Goal: Task Accomplishment & Management: Use online tool/utility

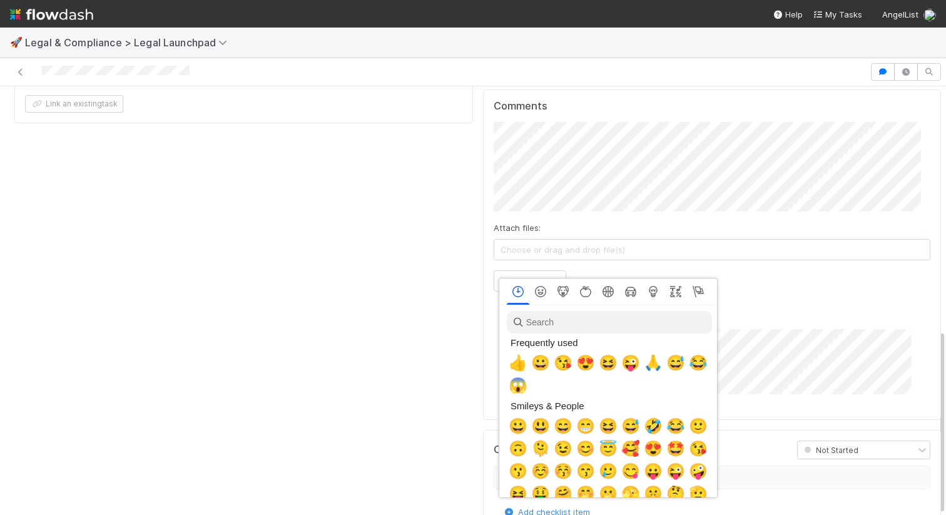
scroll to position [0, 4]
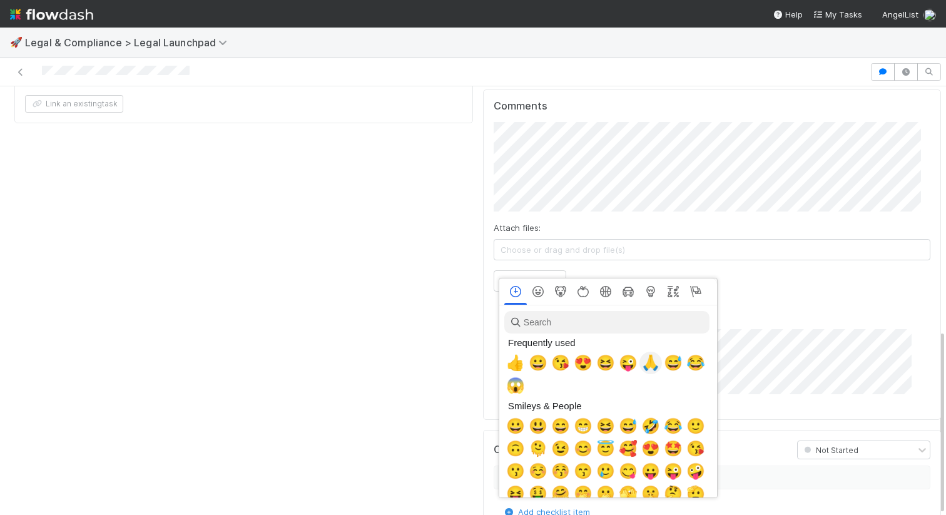
click at [644, 365] on span "🙏" at bounding box center [650, 363] width 19 height 18
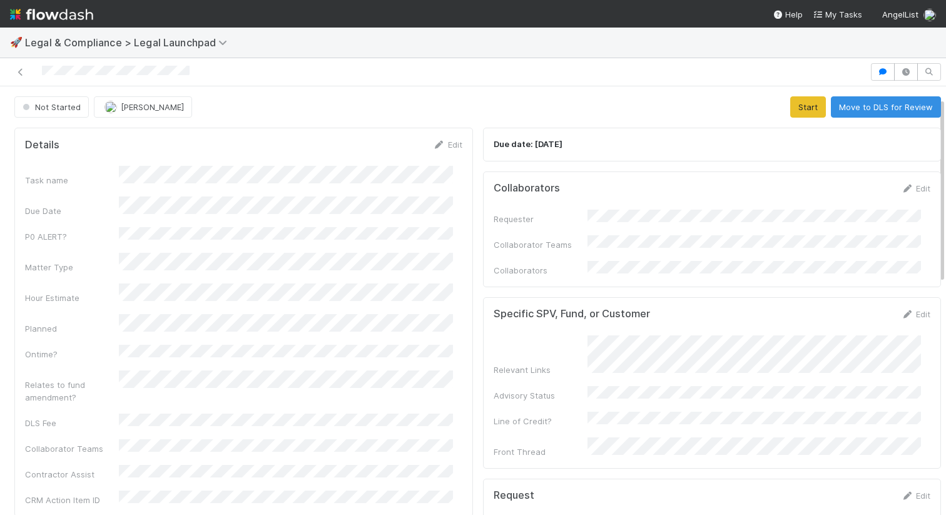
scroll to position [0, 0]
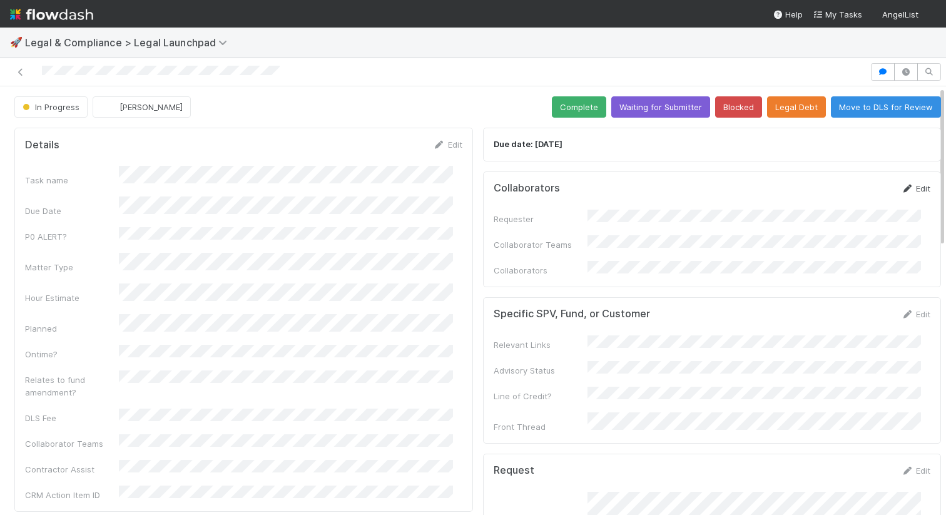
click at [901, 185] on link "Edit" at bounding box center [915, 188] width 29 height 10
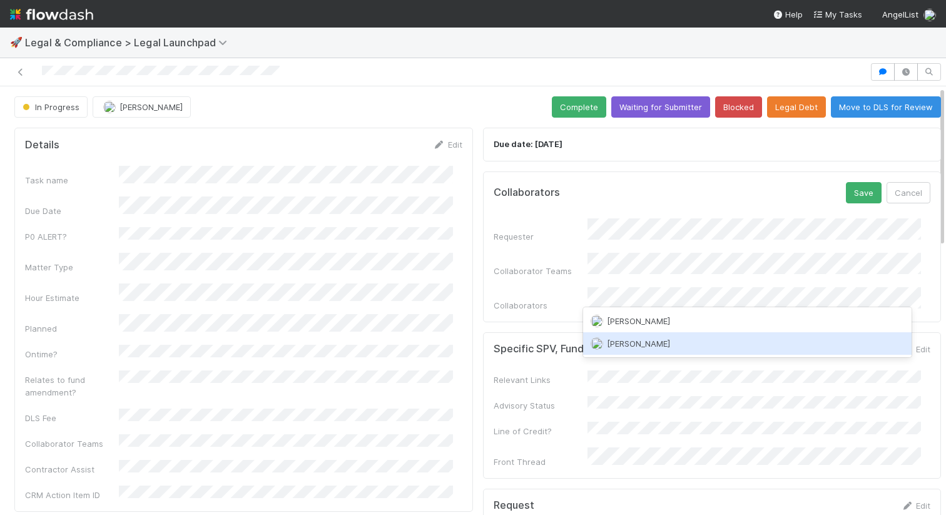
click at [622, 345] on span "Jeremy Nsouli" at bounding box center [638, 343] width 63 height 10
click at [631, 340] on span "Gabe Wieder" at bounding box center [638, 343] width 63 height 10
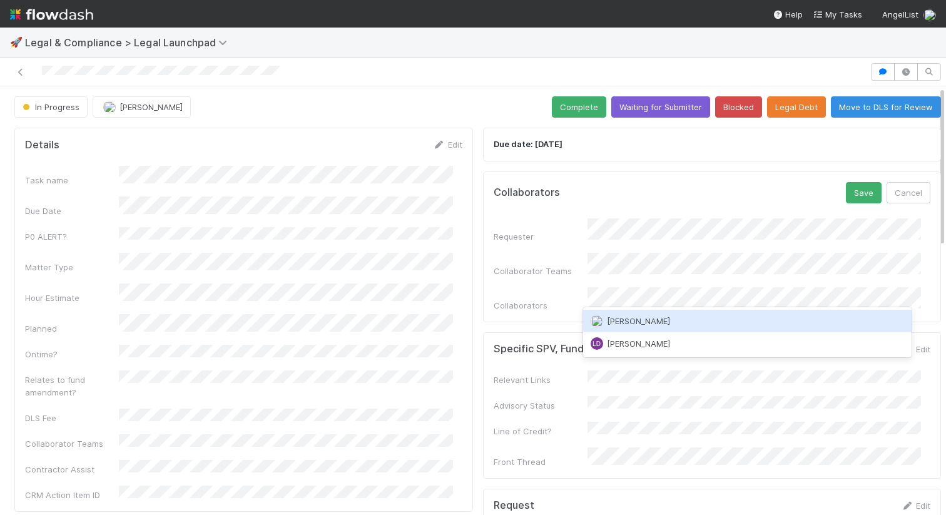
click at [676, 317] on div "Laura Lambert" at bounding box center [747, 321] width 329 height 23
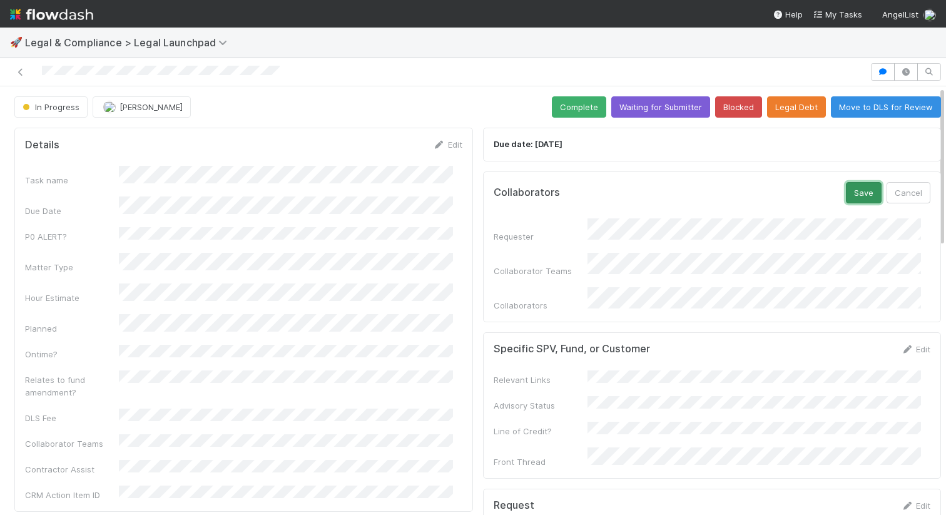
click at [855, 191] on button "Save" at bounding box center [864, 192] width 36 height 21
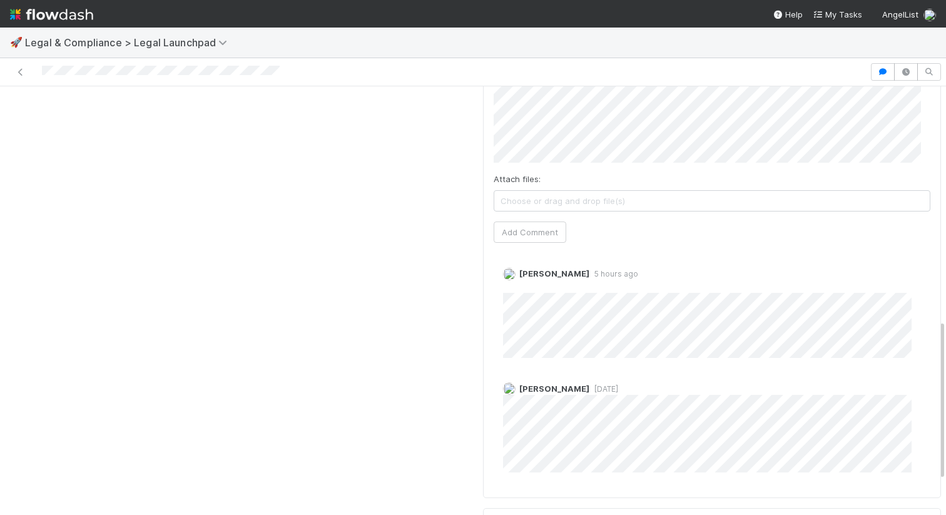
scroll to position [644, 0]
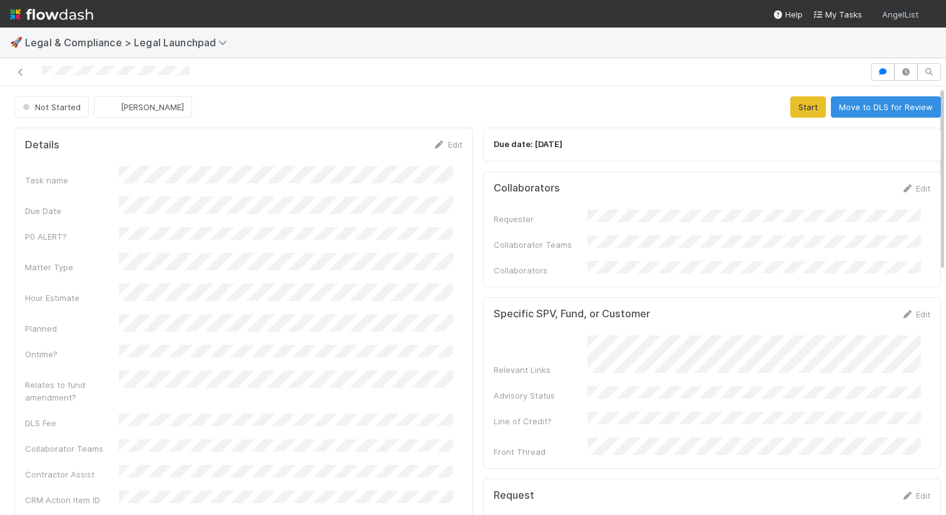
click at [905, 19] on div "AngelList" at bounding box center [909, 14] width 54 height 14
click at [905, 19] on div "👋 Hey Maranatha Create workspace User Settings Logout" at bounding box center [473, 257] width 946 height 515
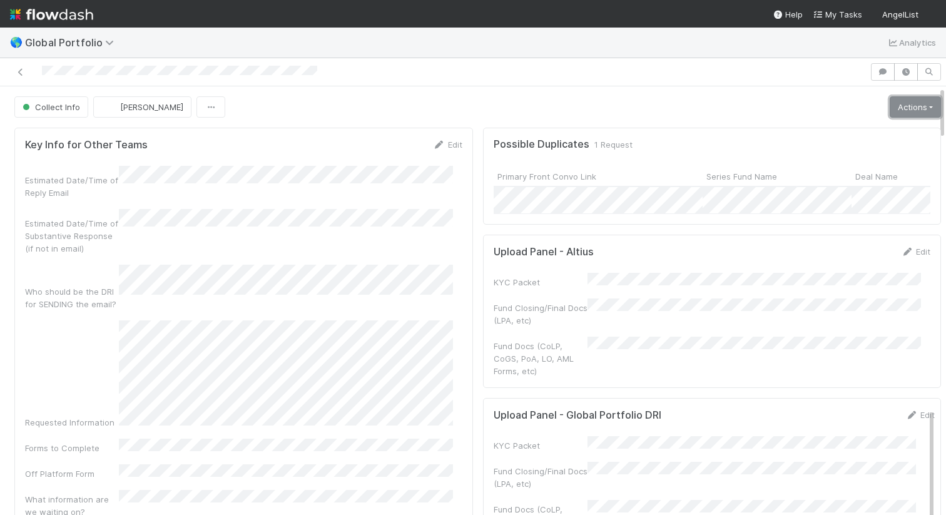
click at [890, 110] on link "Actions" at bounding box center [915, 106] width 51 height 21
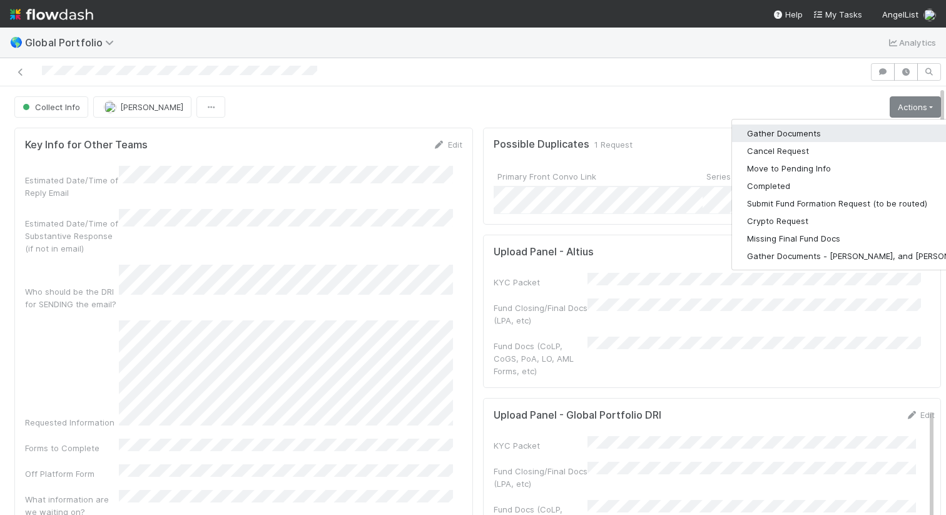
click at [744, 135] on button "Gather Documents" at bounding box center [862, 133] width 261 height 18
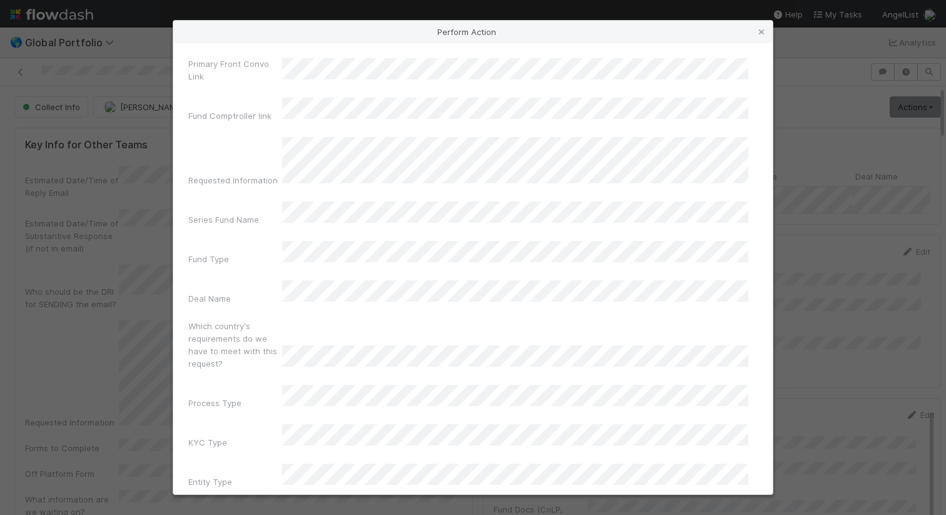
scroll to position [77, 0]
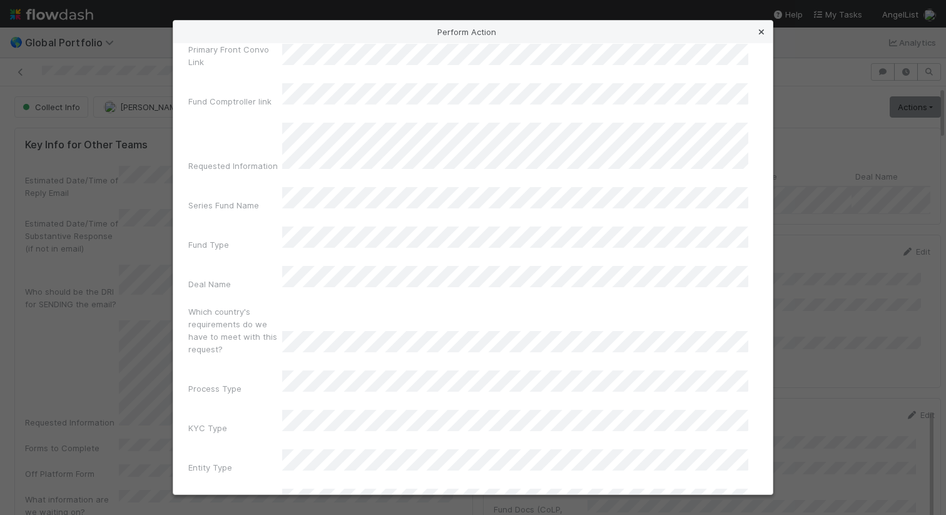
click at [761, 33] on icon at bounding box center [761, 32] width 13 height 8
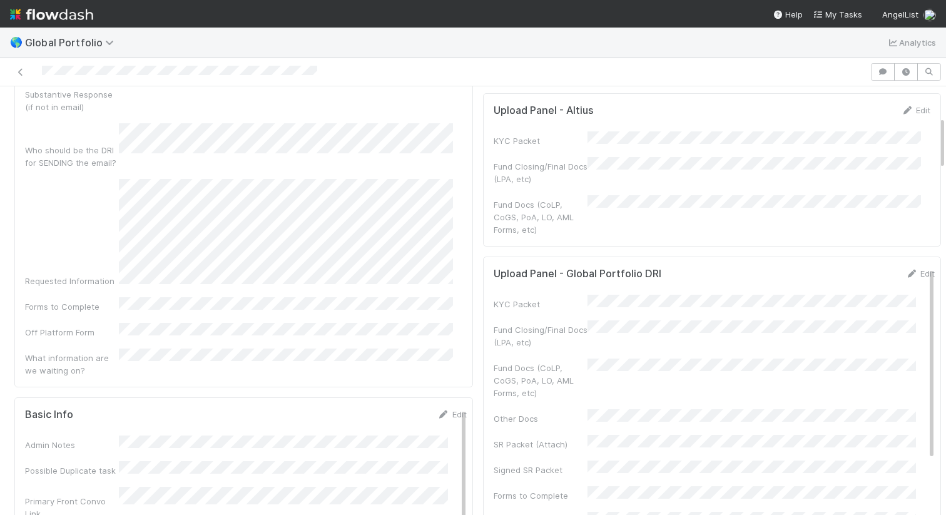
scroll to position [0, 0]
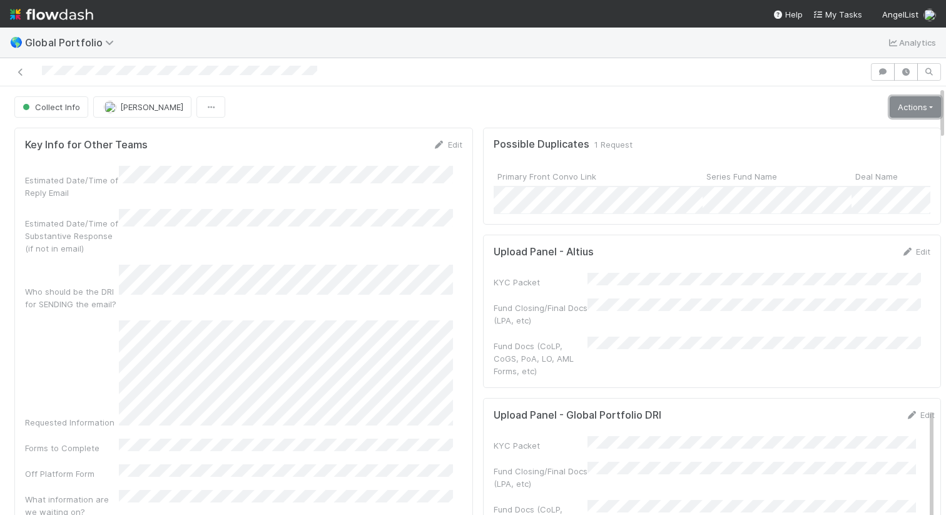
click at [893, 117] on link "Actions" at bounding box center [915, 106] width 51 height 21
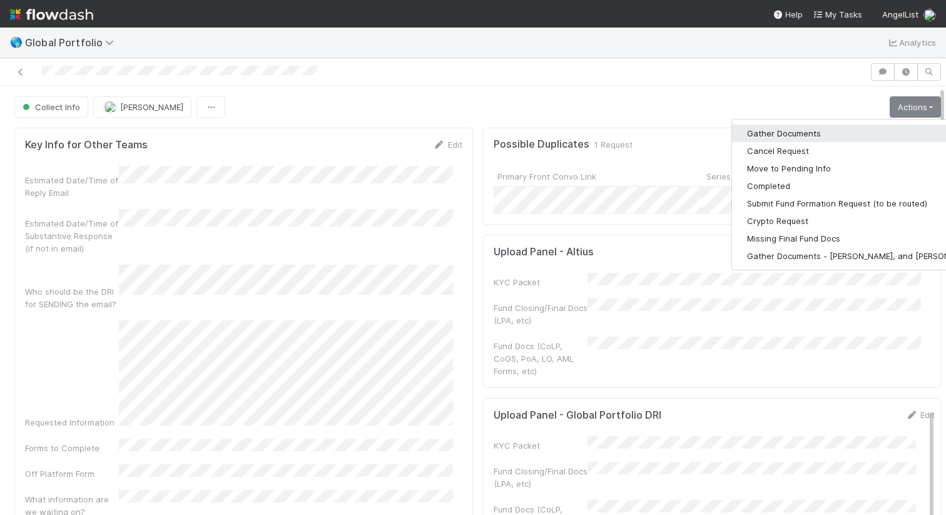
click at [746, 136] on button "Gather Documents" at bounding box center [862, 133] width 261 height 18
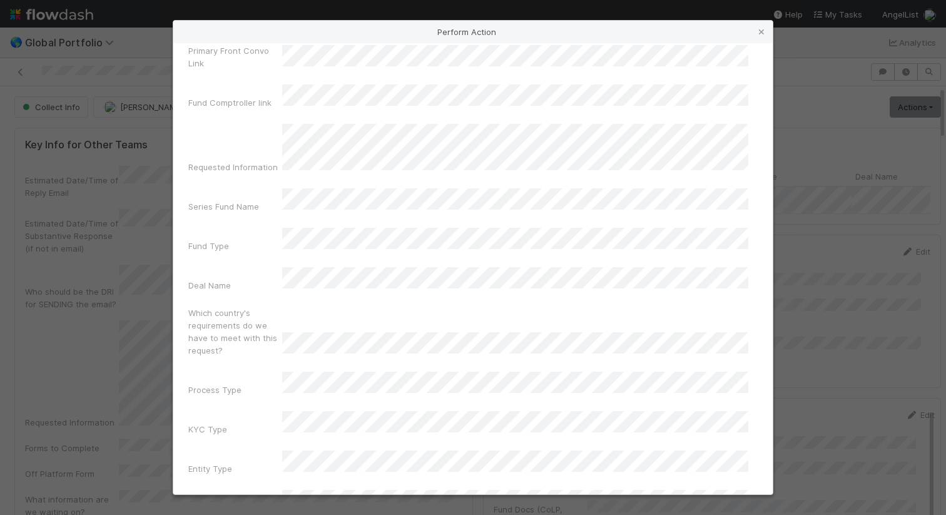
scroll to position [77, 0]
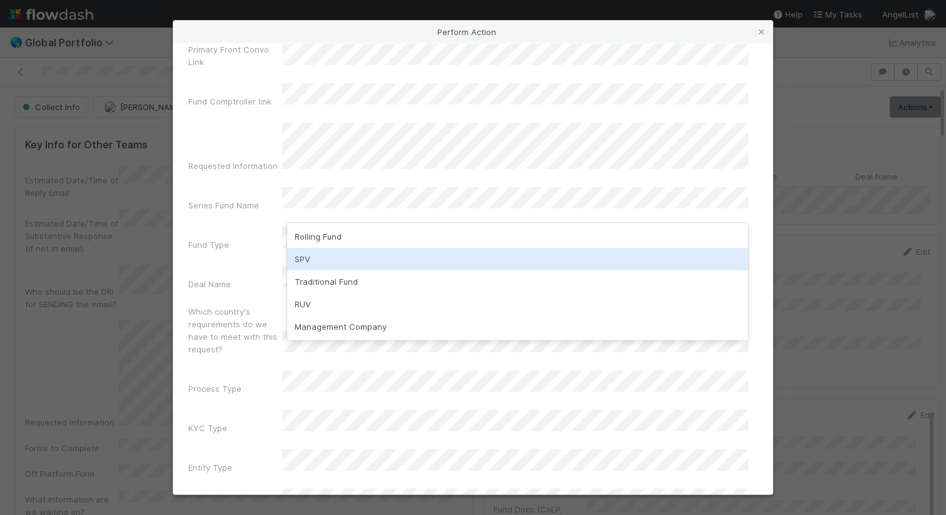
click at [410, 253] on div "SPV" at bounding box center [517, 259] width 461 height 23
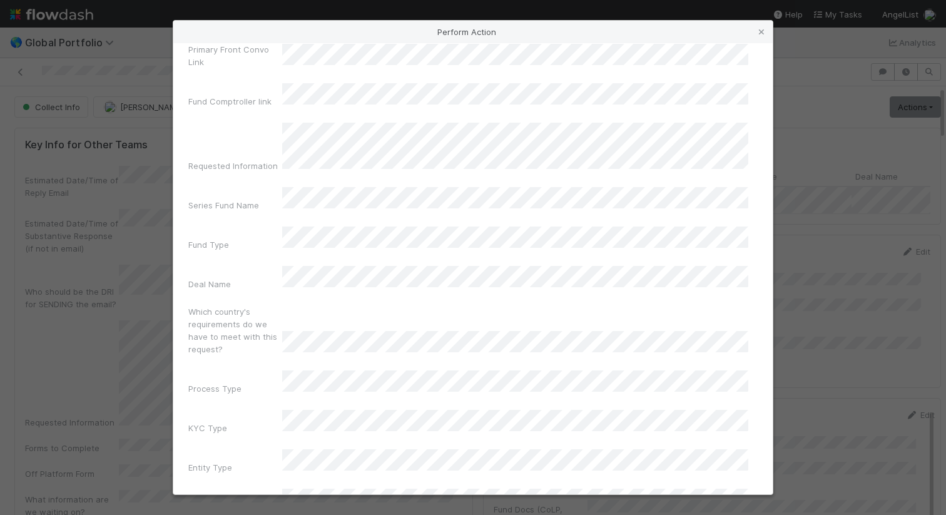
scroll to position [76, 0]
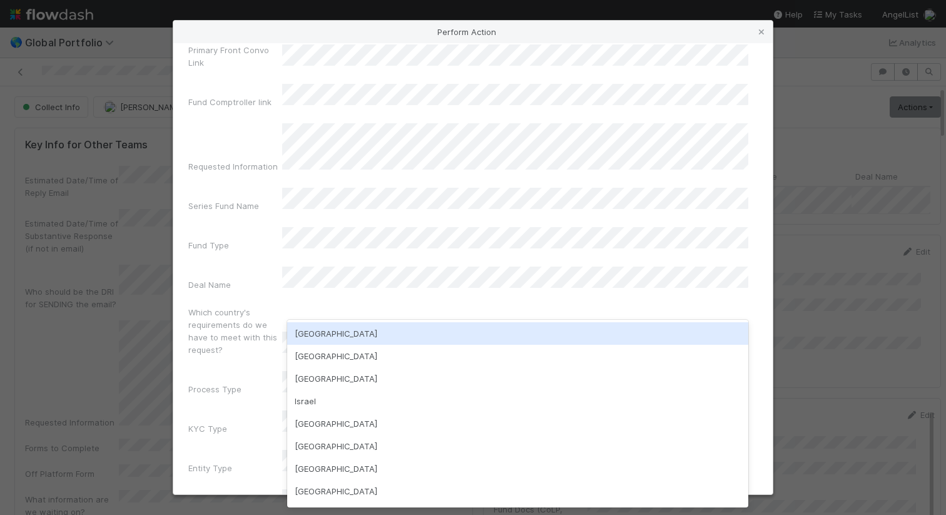
click at [393, 328] on div "USA" at bounding box center [517, 333] width 461 height 23
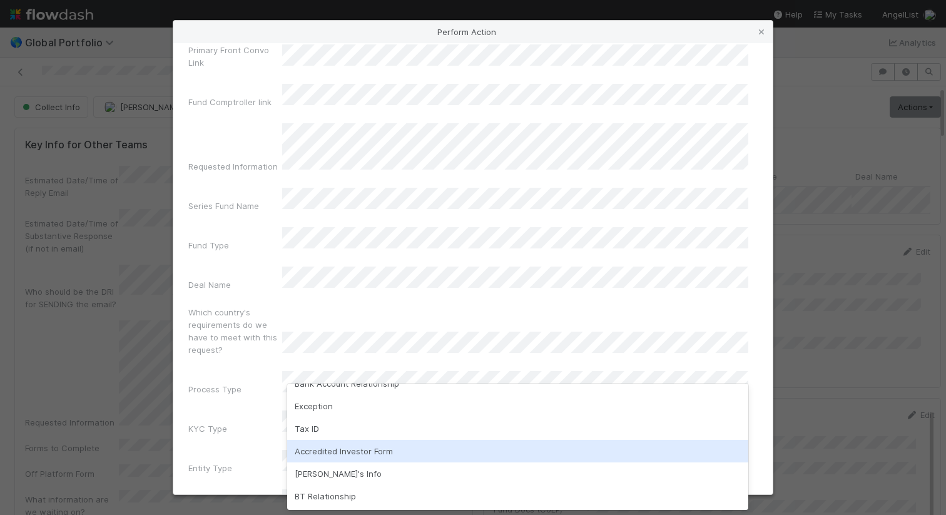
scroll to position [0, 0]
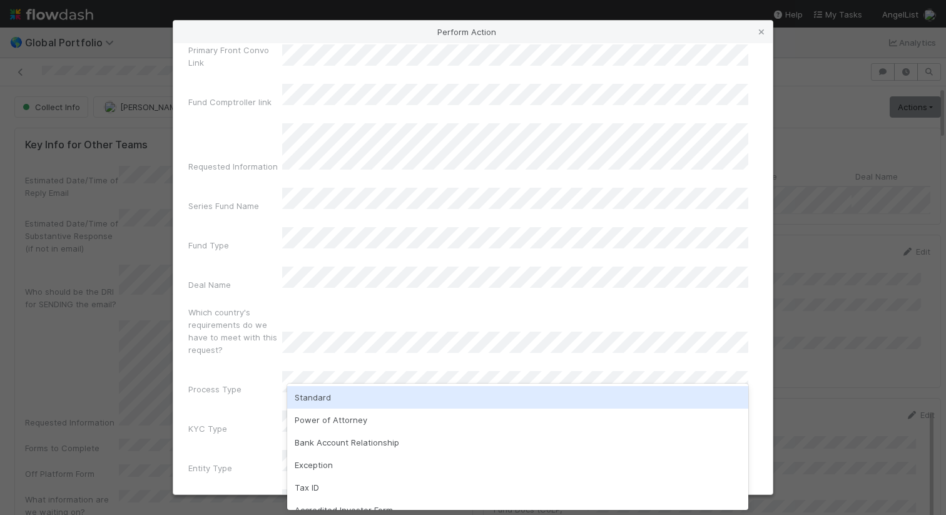
click at [374, 404] on div "Standard" at bounding box center [517, 397] width 461 height 23
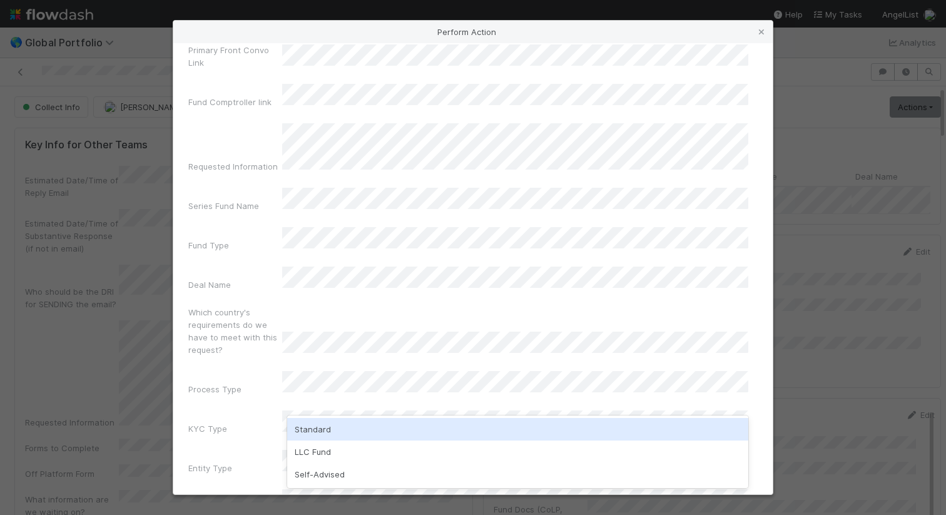
click at [373, 429] on div "Standard" at bounding box center [517, 429] width 461 height 23
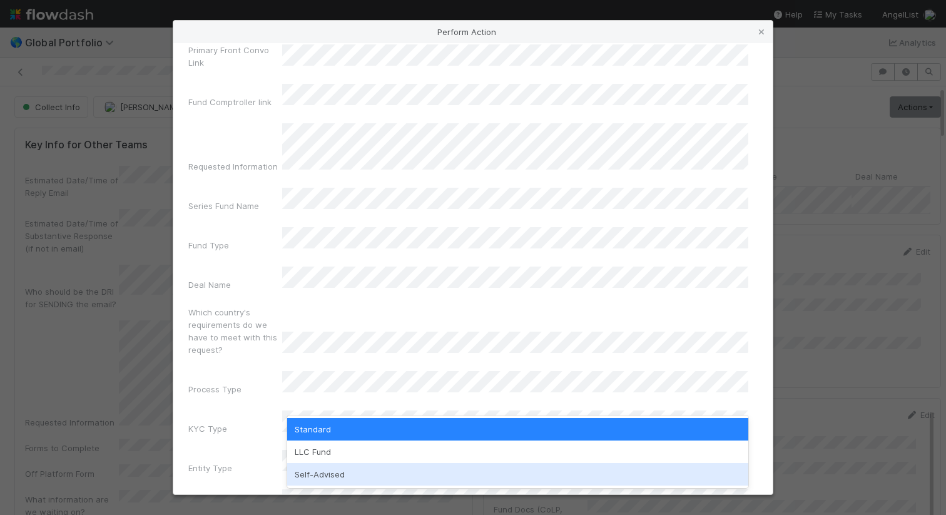
click at [369, 470] on div "Self-Advised" at bounding box center [517, 474] width 461 height 23
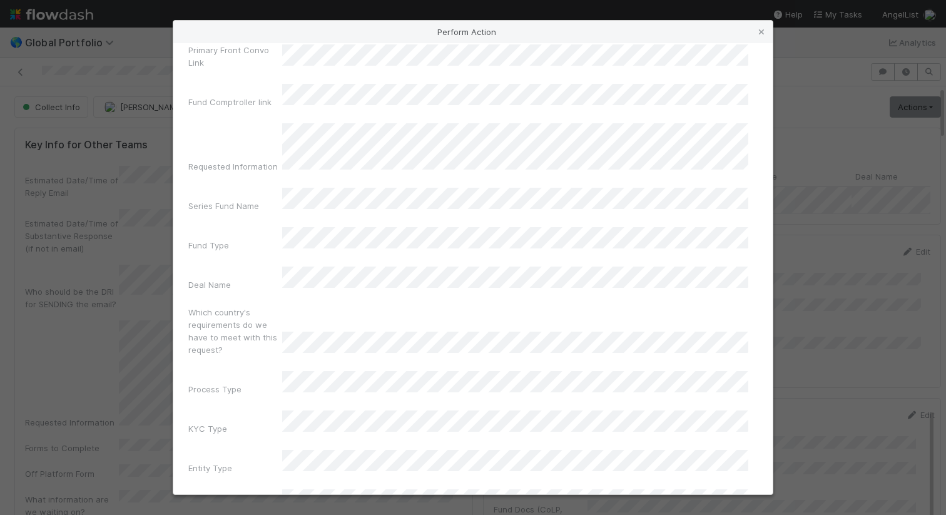
click at [372, 452] on form "The following fields are required to perform the Gather Documents action: Admin…" at bounding box center [472, 268] width 569 height 573
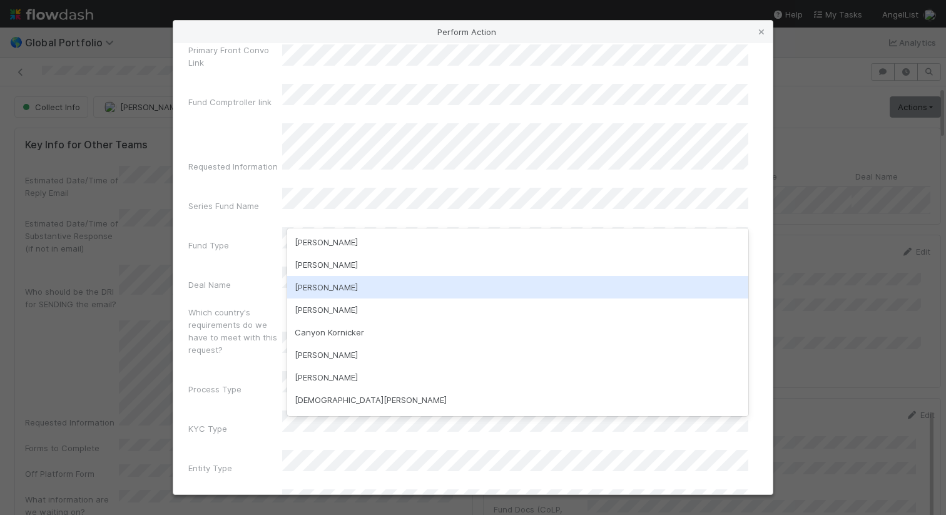
click at [372, 281] on div "Amy Saks" at bounding box center [517, 287] width 461 height 23
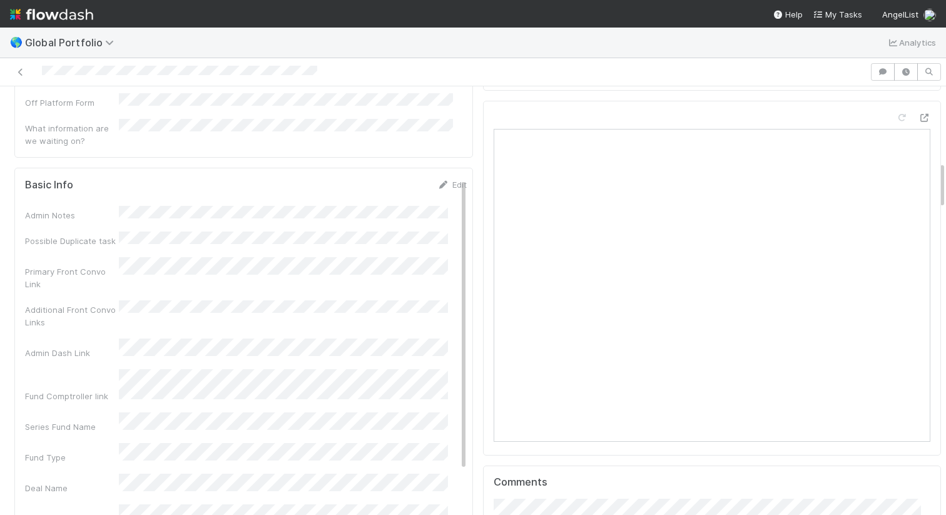
scroll to position [0, 0]
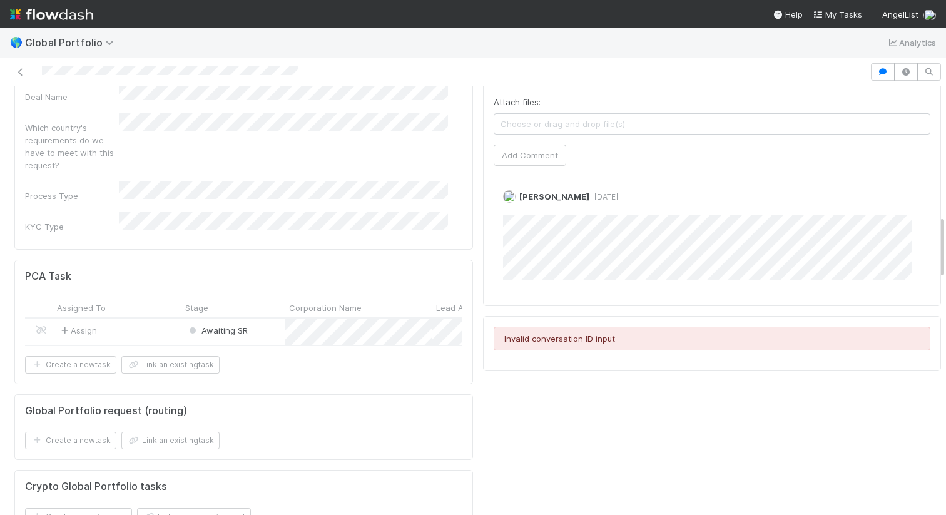
scroll to position [937, 0]
